Goal: Transaction & Acquisition: Purchase product/service

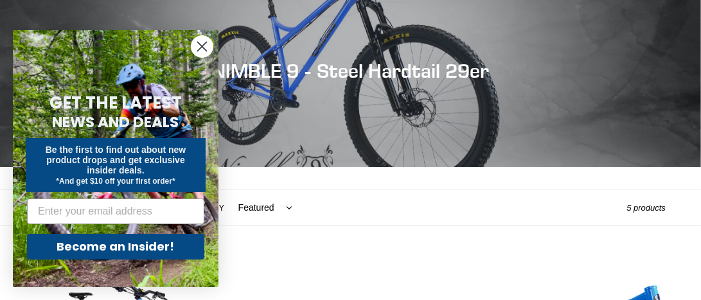
scroll to position [128, 0]
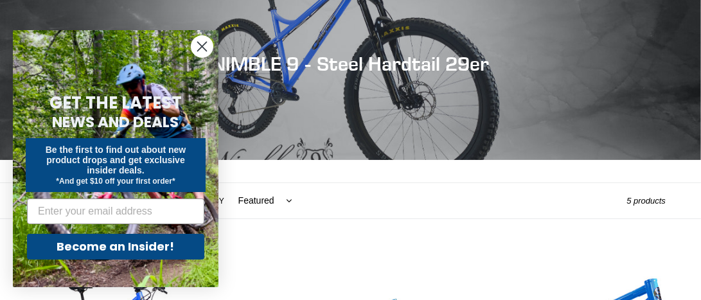
click at [194, 46] on circle "Close dialog" at bounding box center [201, 46] width 21 height 21
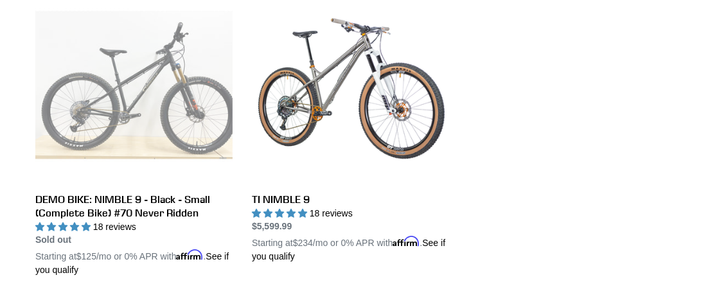
scroll to position [706, 0]
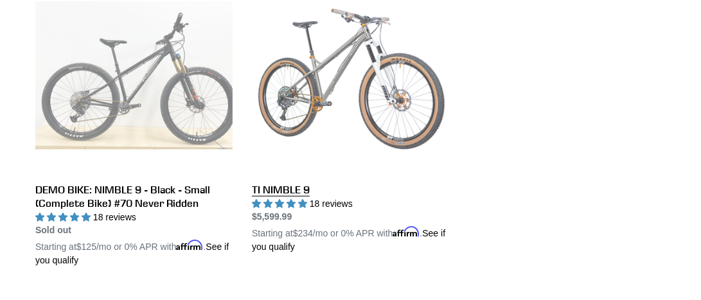
click at [320, 73] on link "TI NIMBLE 9" at bounding box center [350, 115] width 197 height 277
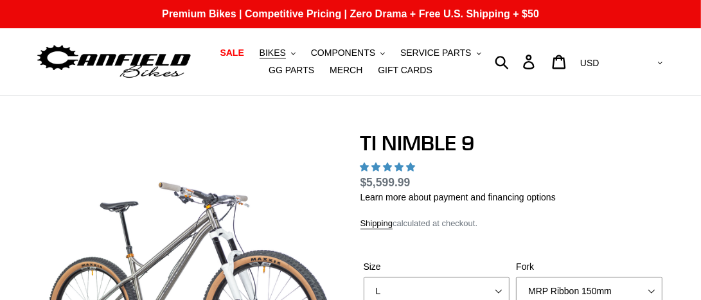
select select "highest-rating"
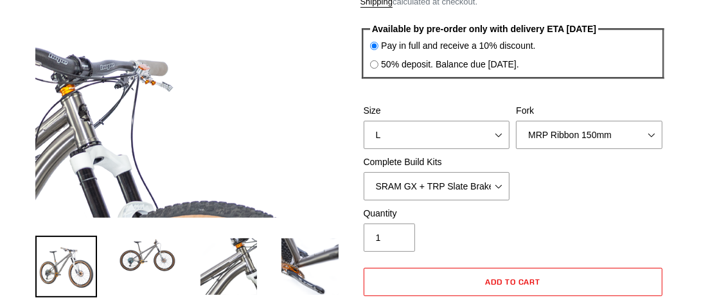
scroll to position [257, 0]
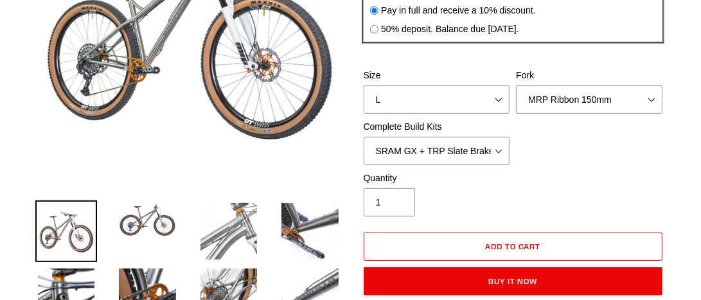
click at [228, 228] on img at bounding box center [229, 231] width 62 height 62
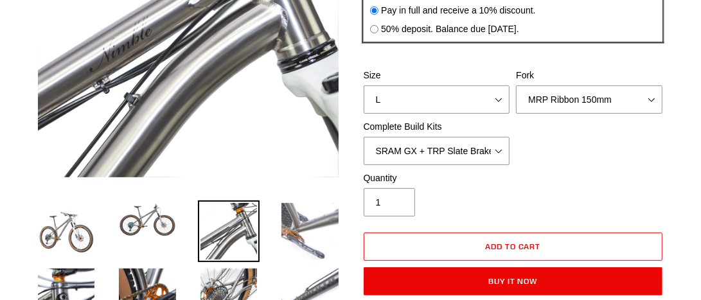
click at [314, 245] on img at bounding box center [310, 231] width 62 height 62
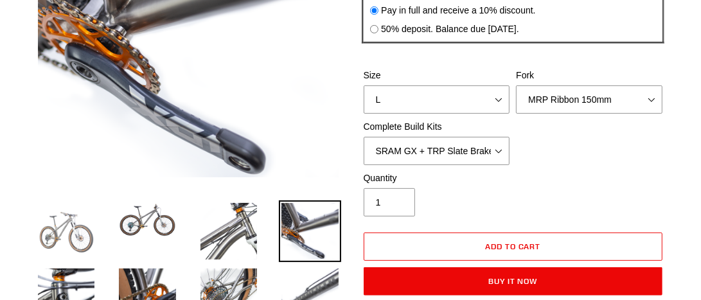
click at [75, 236] on img at bounding box center [66, 231] width 62 height 62
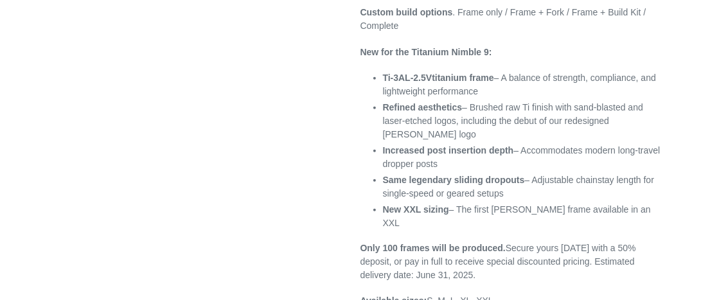
scroll to position [771, 0]
